Goal: Transaction & Acquisition: Purchase product/service

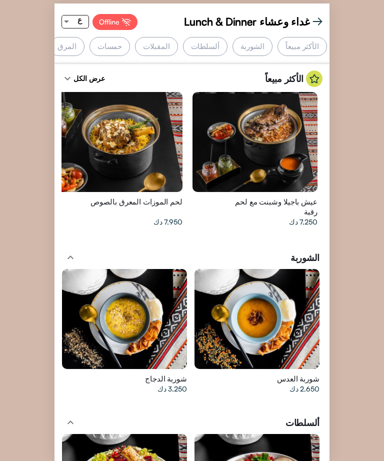
click at [68, 19] on div at bounding box center [66, 22] width 9 height 13
click at [59, 14] on div at bounding box center [192, 230] width 384 height 461
click at [84, 37] on div "المرق" at bounding box center [67, 46] width 40 height 19
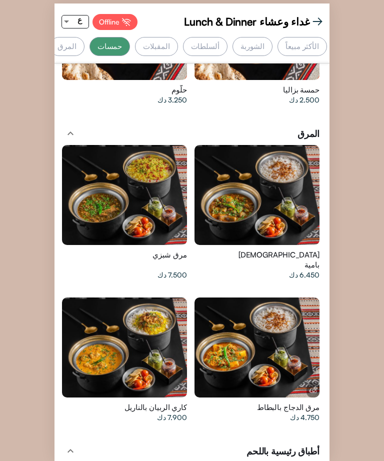
scroll to position [2231, 0]
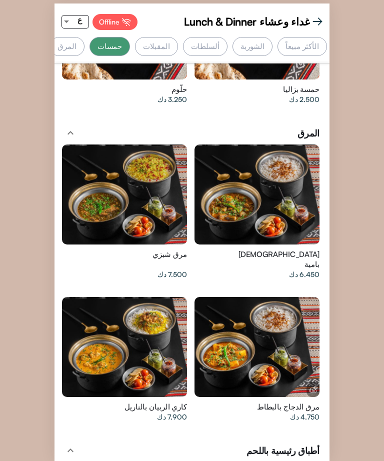
click at [68, 20] on div at bounding box center [66, 22] width 9 height 13
click at [78, 31] on span "EN" at bounding box center [79, 37] width 19 height 23
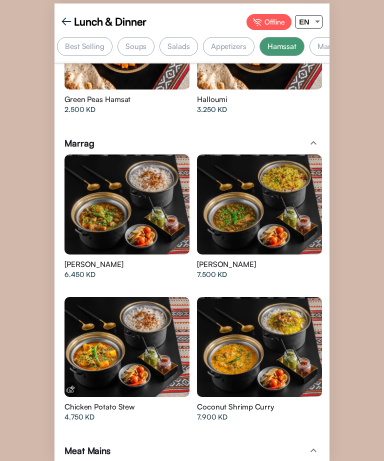
click at [77, 41] on div "Best Selling" at bounding box center [85, 46] width 56 height 19
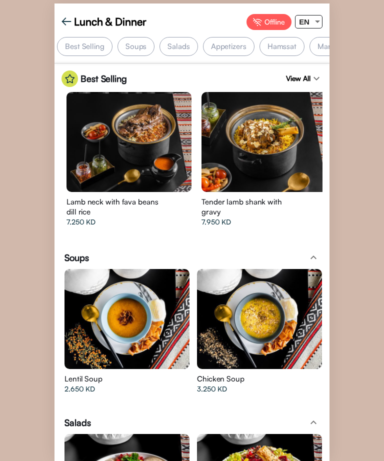
click at [178, 38] on div "Salads" at bounding box center [179, 46] width 38 height 19
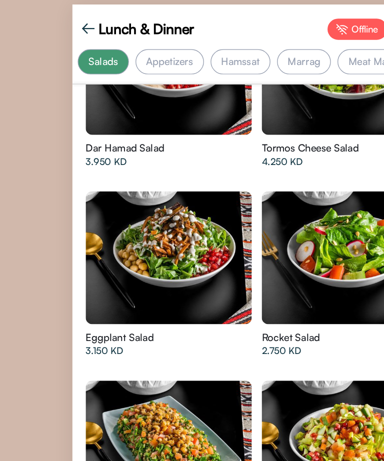
scroll to position [0, 101]
click at [65, 387] on div "[PERSON_NAME] Salad 2.500 KD" at bounding box center [112, 403] width 95 height 33
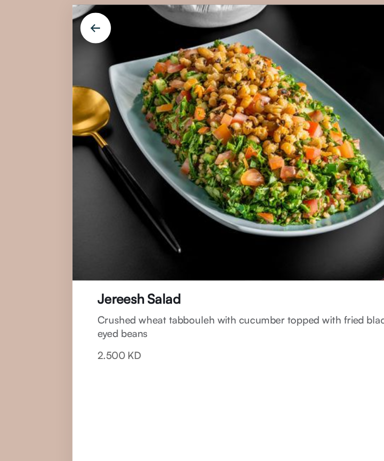
scroll to position [1, 39]
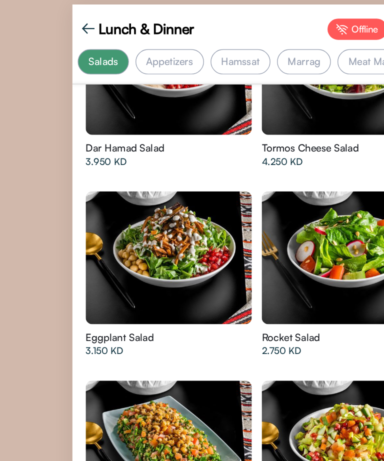
click at [102, 43] on div "Appetizers" at bounding box center [128, 46] width 52 height 19
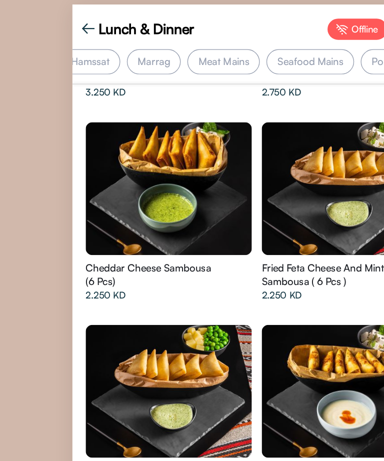
scroll to position [0, 225]
click at [152, 39] on div "Meat Mains" at bounding box center [158, 46] width 55 height 19
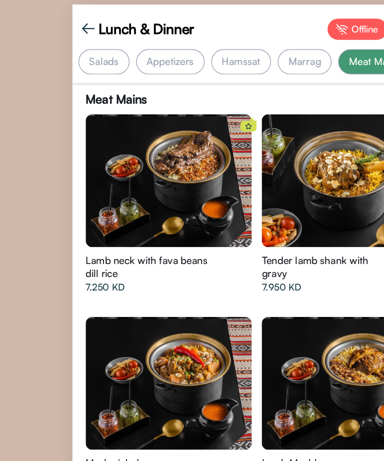
scroll to position [0, 97]
click at [183, 54] on div "Hamssat" at bounding box center [185, 46] width 45 height 19
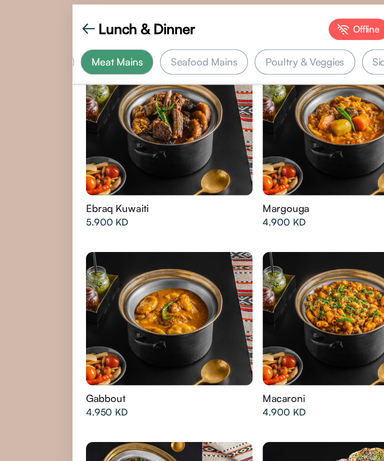
scroll to position [2942, 0]
click at [197, 197] on div at bounding box center [259, 239] width 125 height 100
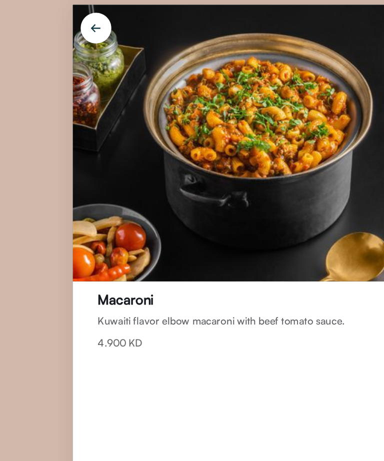
scroll to position [0, 53]
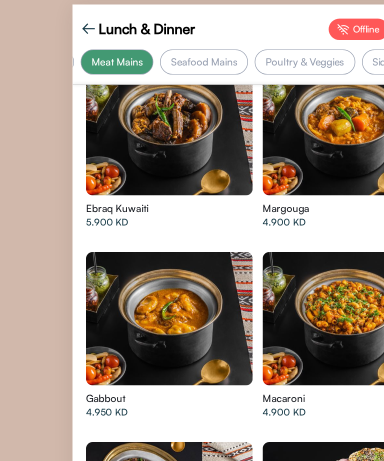
click at [65, 105] on div at bounding box center [127, 97] width 125 height 100
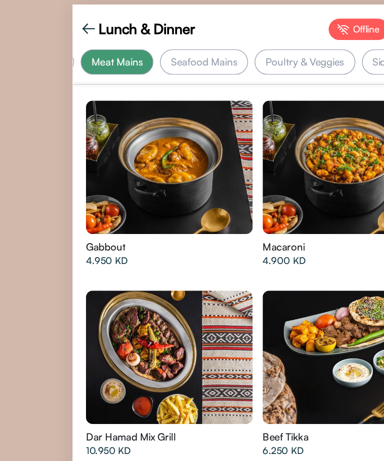
scroll to position [0, 295]
click at [66, 221] on div at bounding box center [127, 268] width 125 height 100
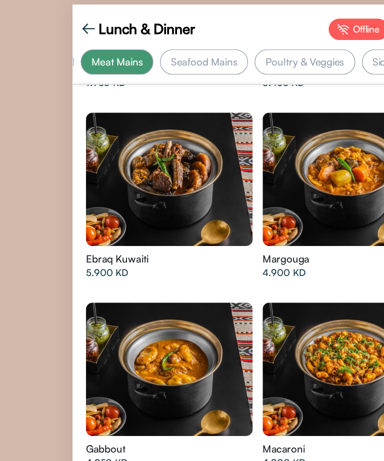
click at [212, 284] on div at bounding box center [259, 277] width 125 height 100
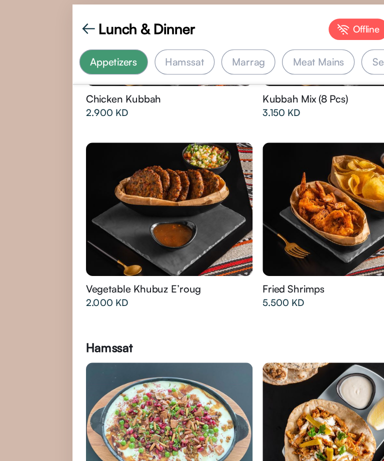
scroll to position [0, 144]
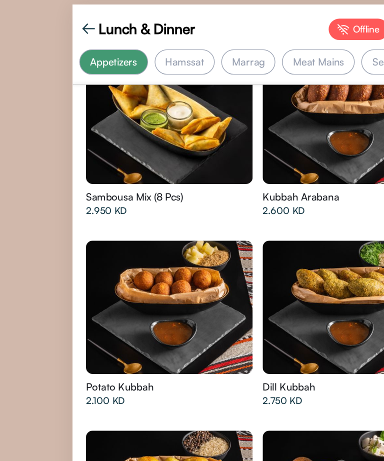
click at [83, 105] on div at bounding box center [127, 88] width 125 height 100
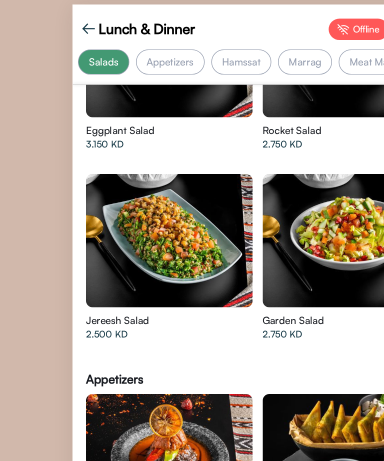
click at [101, 190] on div at bounding box center [127, 181] width 125 height 100
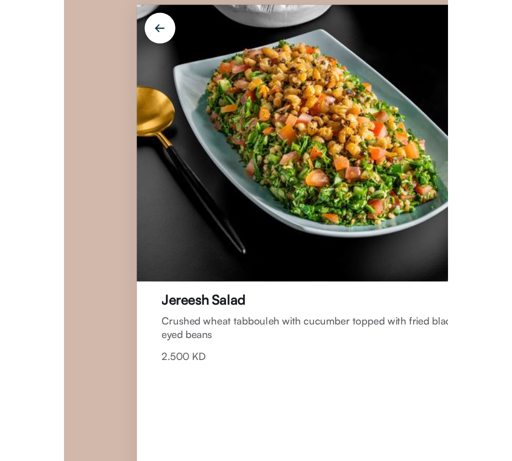
scroll to position [0, 0]
